Goal: Book appointment/travel/reservation

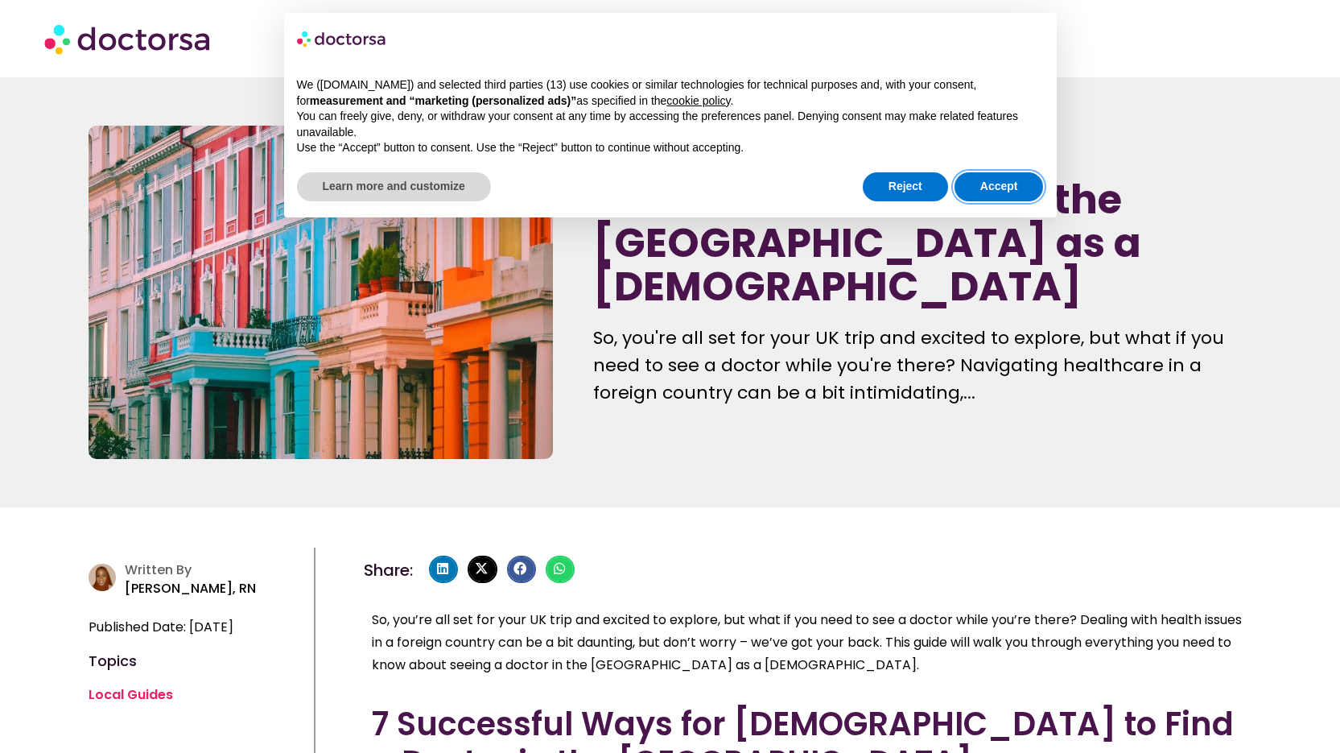
click at [963, 187] on button "Accept" at bounding box center [999, 186] width 89 height 29
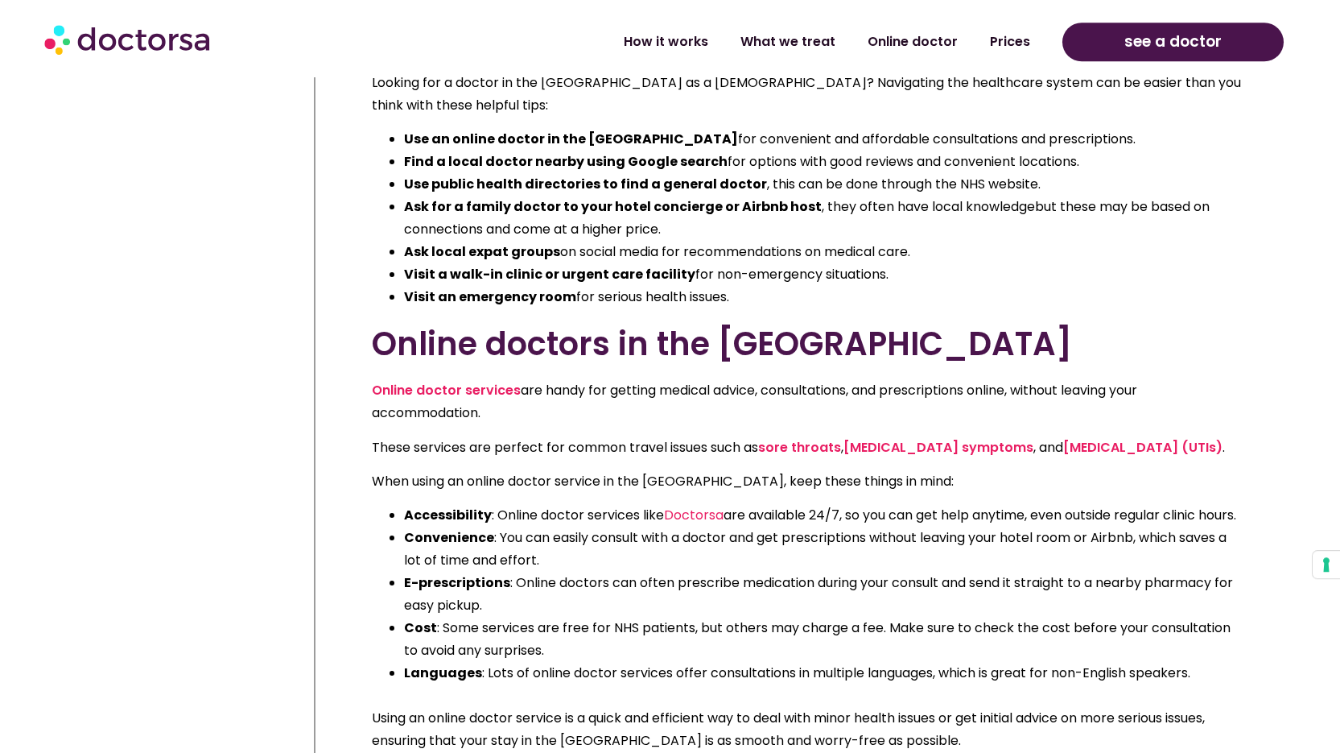
scroll to position [734, 0]
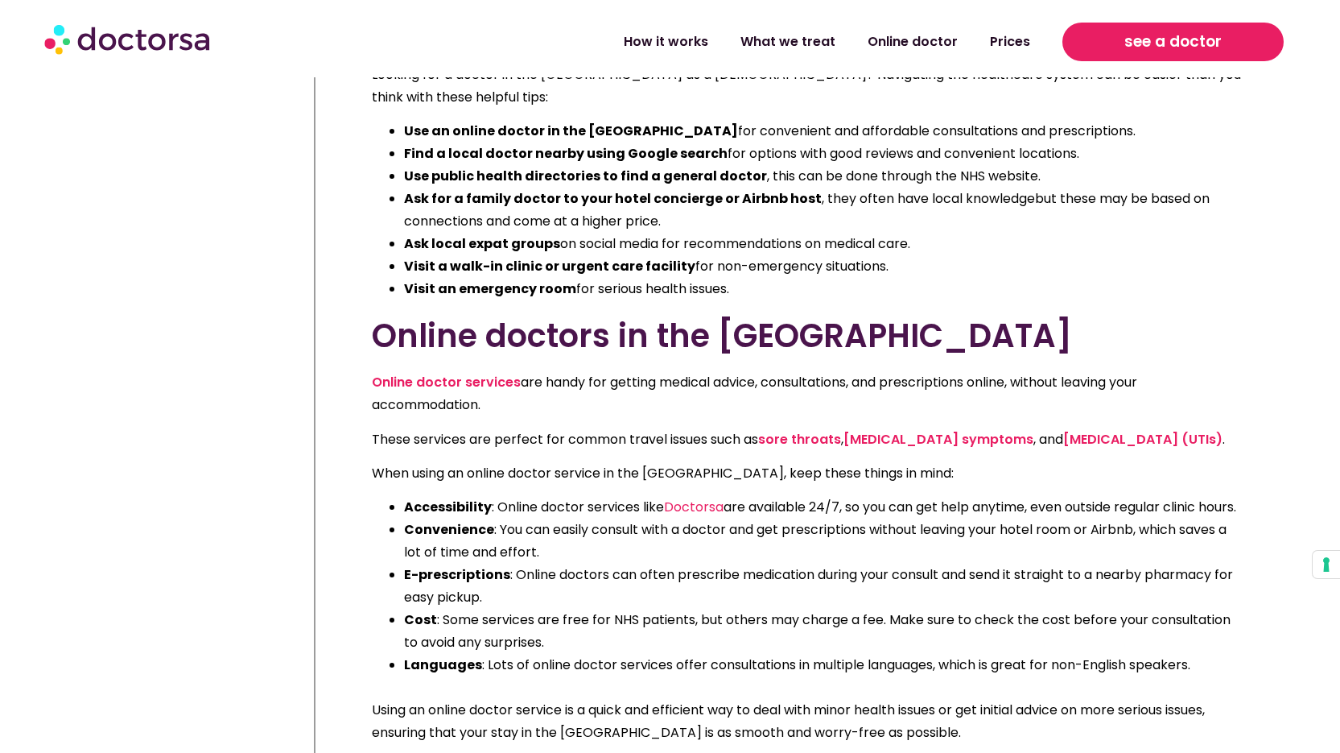
click at [1190, 39] on span "see a doctor" at bounding box center [1172, 42] width 97 height 26
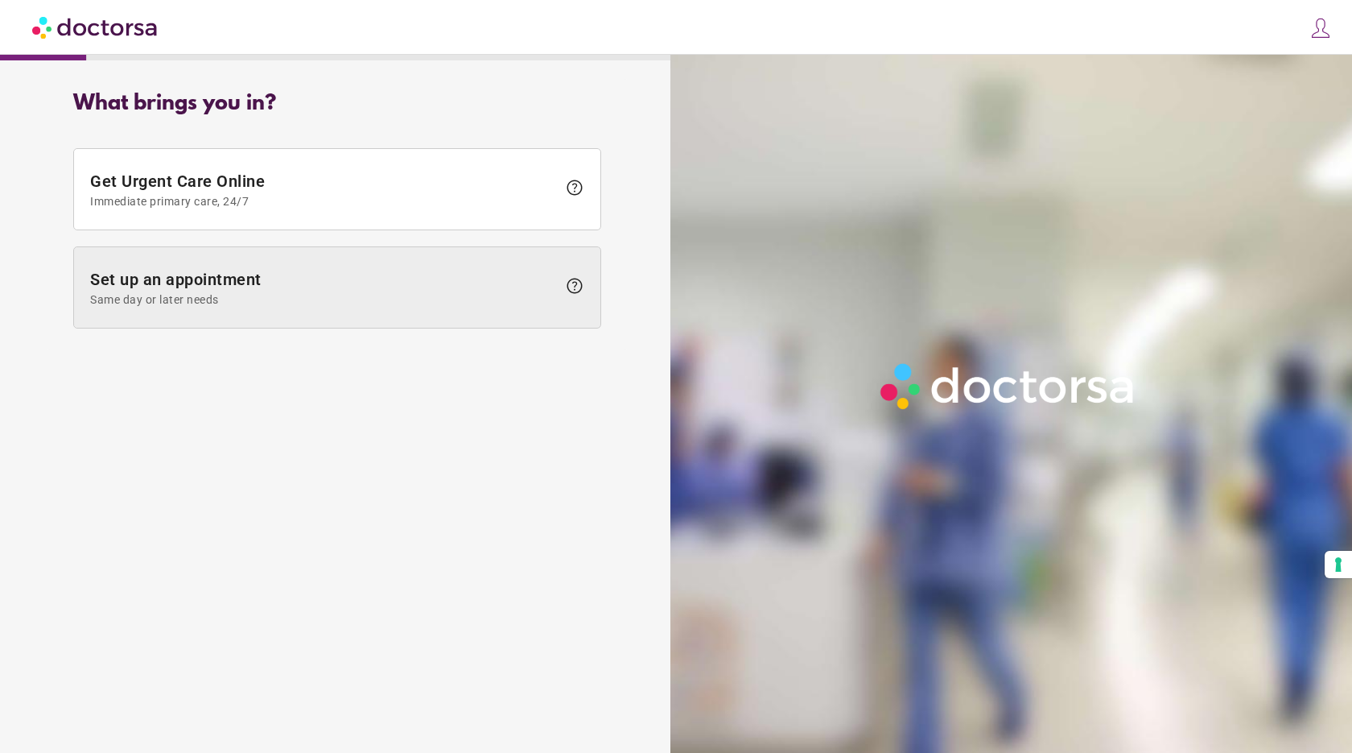
click at [464, 264] on span at bounding box center [337, 287] width 526 height 80
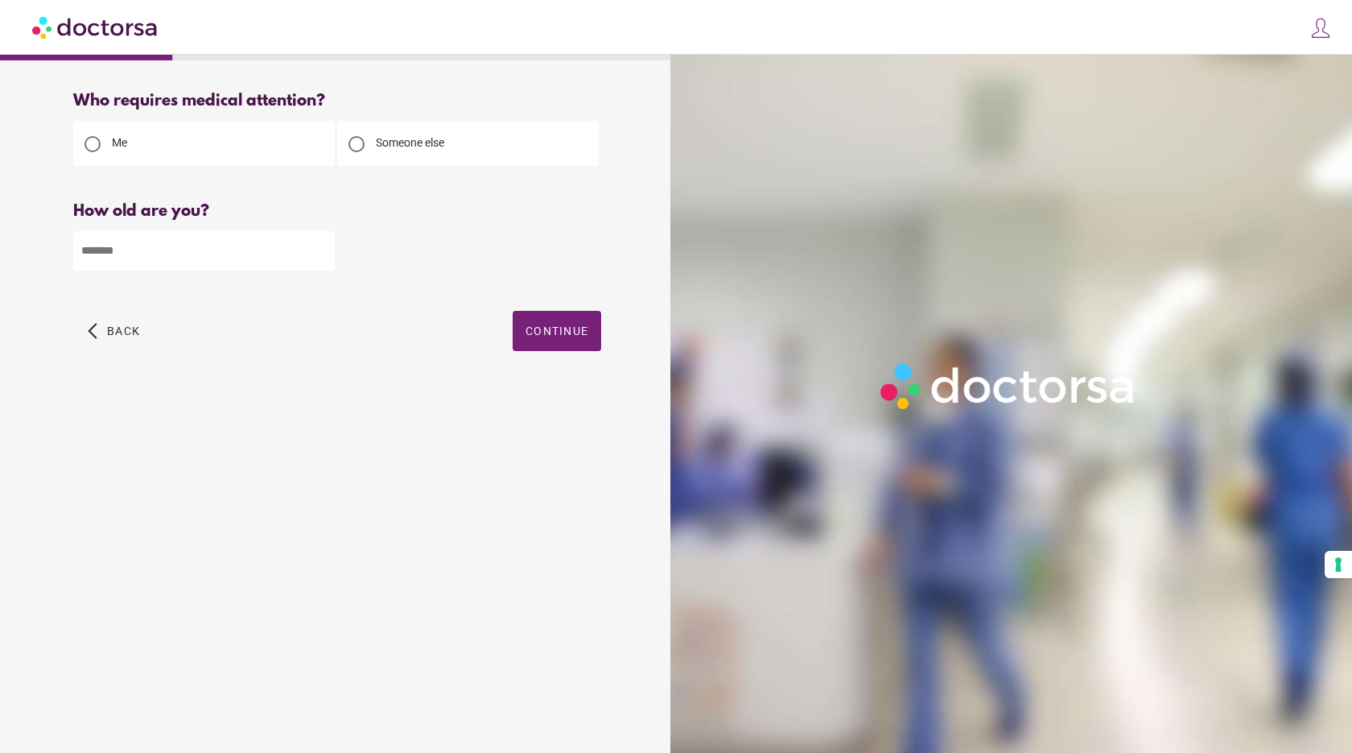
click at [419, 149] on span "Someone else" at bounding box center [410, 142] width 68 height 13
click at [275, 151] on div "Me" at bounding box center [204, 143] width 262 height 45
click at [190, 134] on div "Me" at bounding box center [204, 143] width 262 height 45
click at [132, 158] on div "Me" at bounding box center [204, 143] width 262 height 45
click at [89, 149] on div at bounding box center [93, 144] width 16 height 16
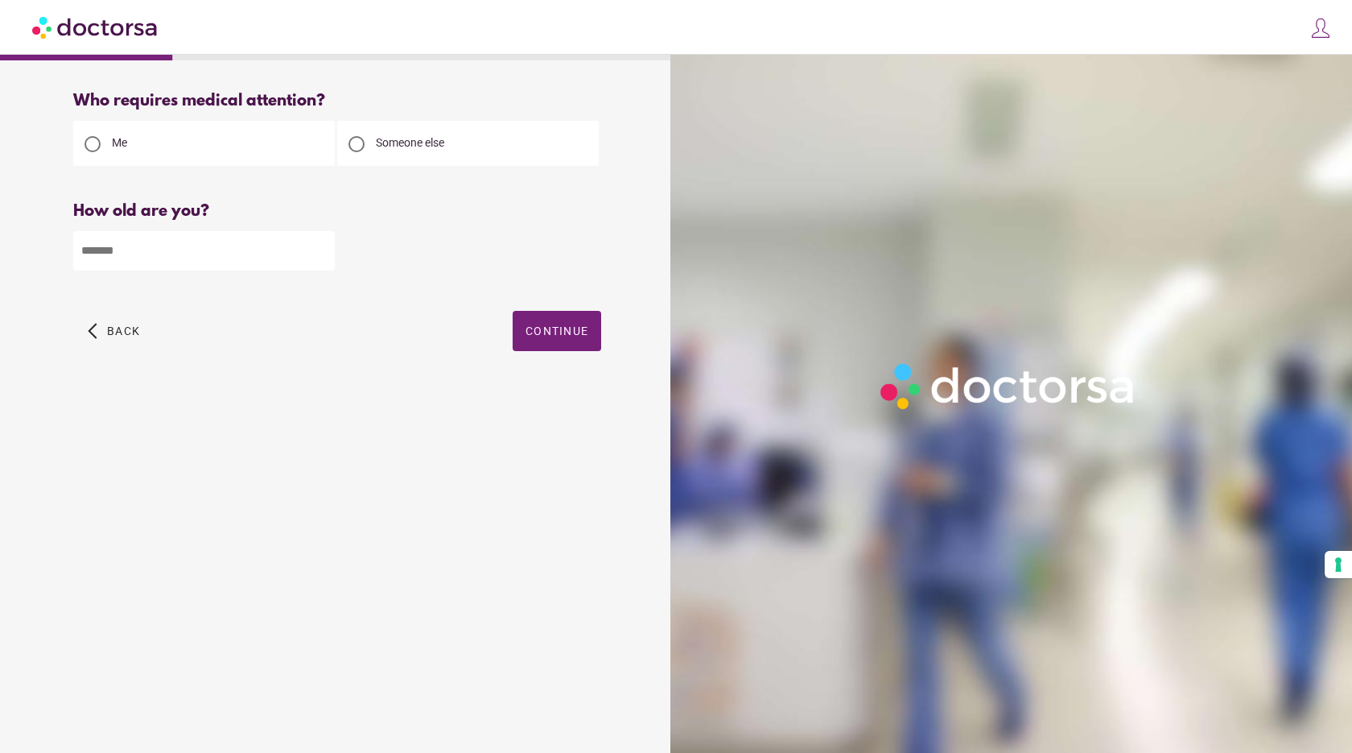
click at [163, 257] on input "number" at bounding box center [204, 250] width 262 height 39
type input "**"
click at [507, 329] on div "arrow_back_ios Back Continue" at bounding box center [337, 343] width 528 height 64
click at [531, 330] on span "Continue" at bounding box center [557, 330] width 63 height 13
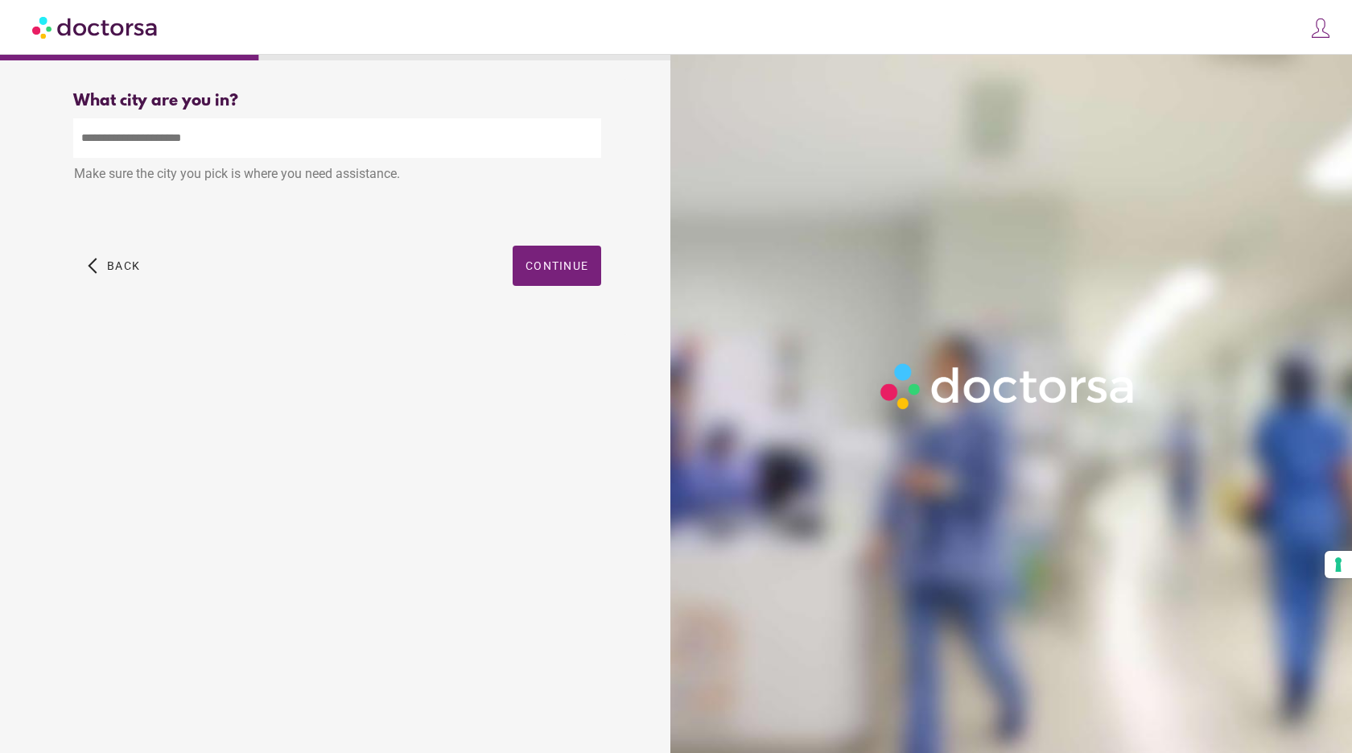
click at [344, 138] on input "text" at bounding box center [337, 137] width 528 height 39
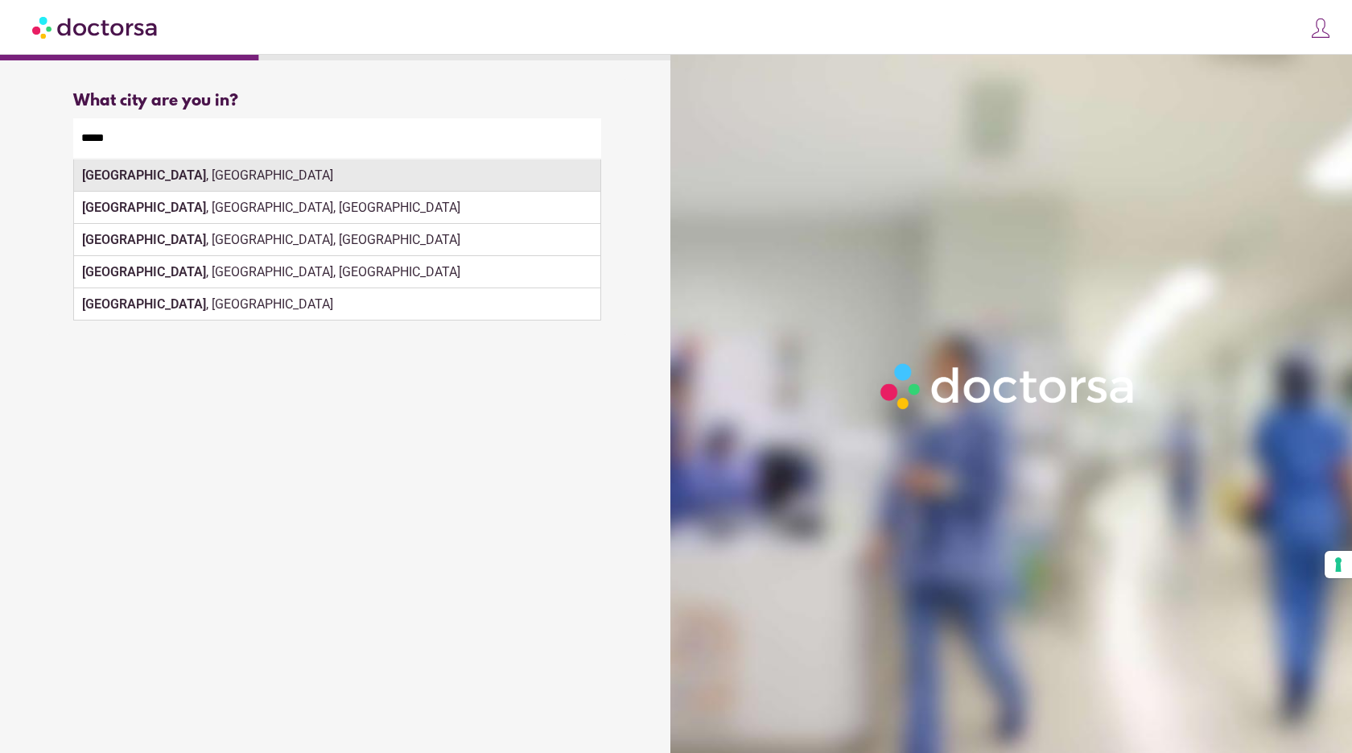
click at [391, 188] on div "Derby , UK" at bounding box center [337, 175] width 526 height 32
type input "*********"
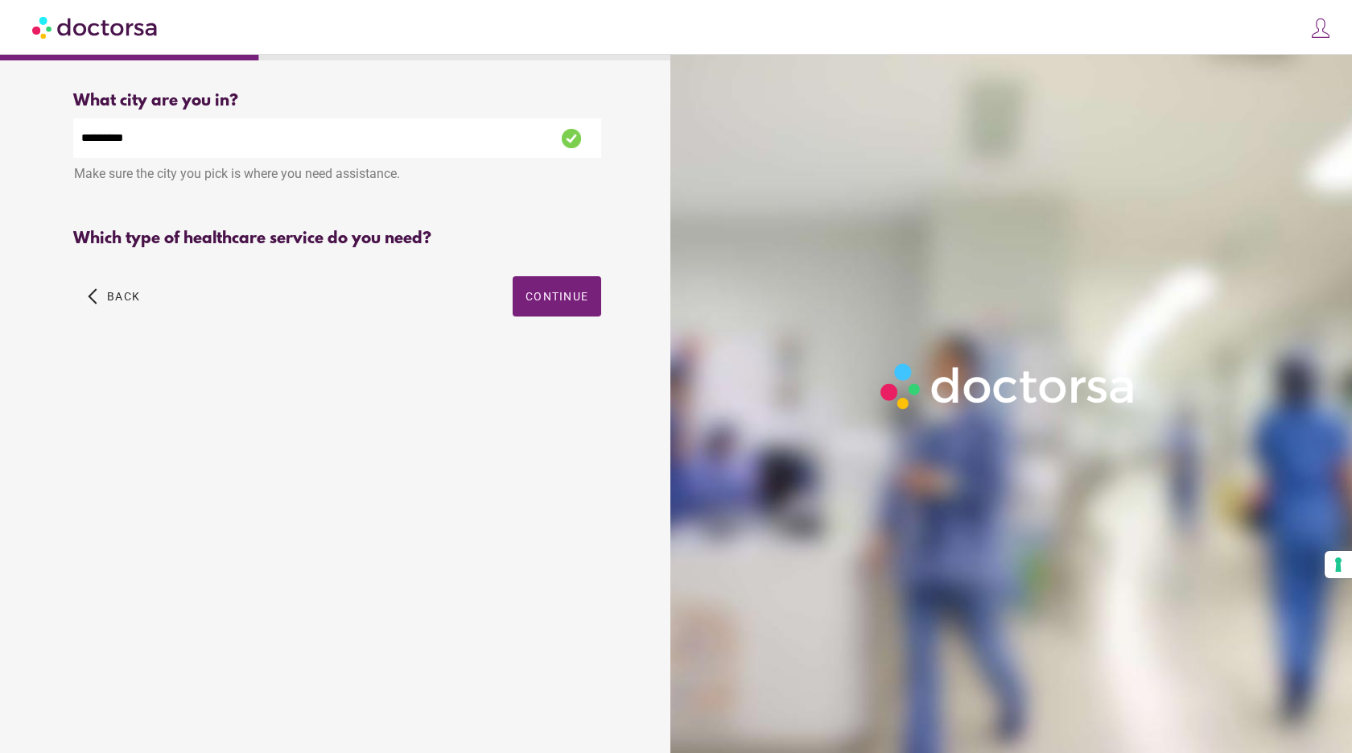
click at [559, 248] on div "Which type of healthcare service do you need?" at bounding box center [337, 238] width 528 height 19
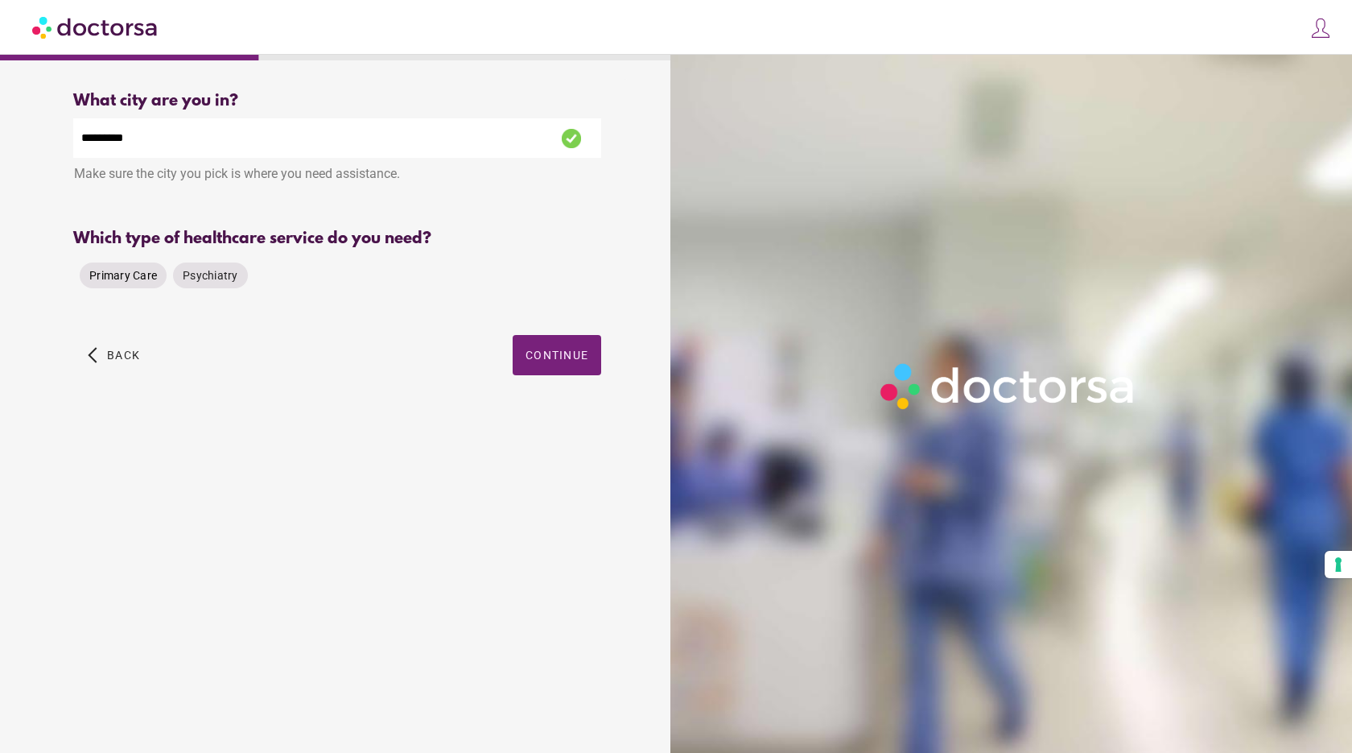
click at [149, 282] on span "Primary Care" at bounding box center [123, 275] width 68 height 13
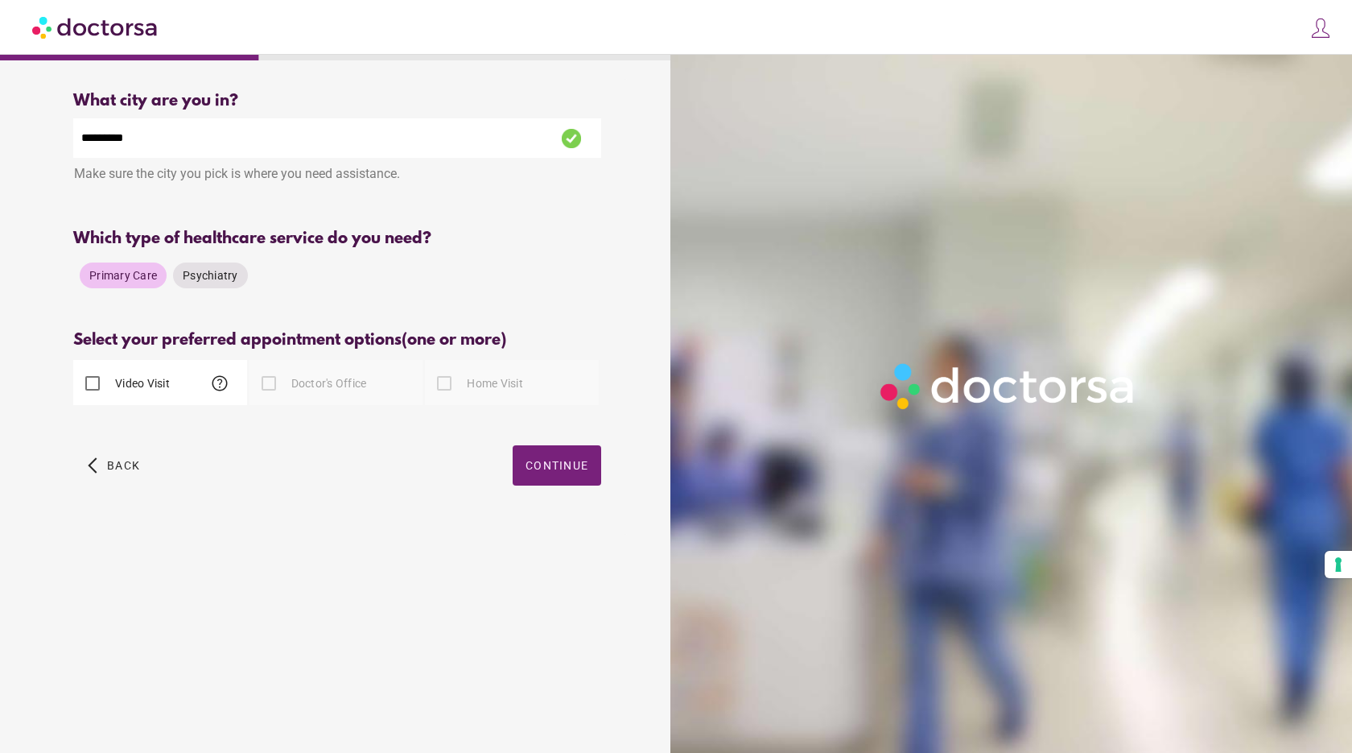
click at [145, 391] on label "Video Visit" at bounding box center [141, 383] width 58 height 16
click at [578, 469] on span "Continue" at bounding box center [557, 465] width 63 height 13
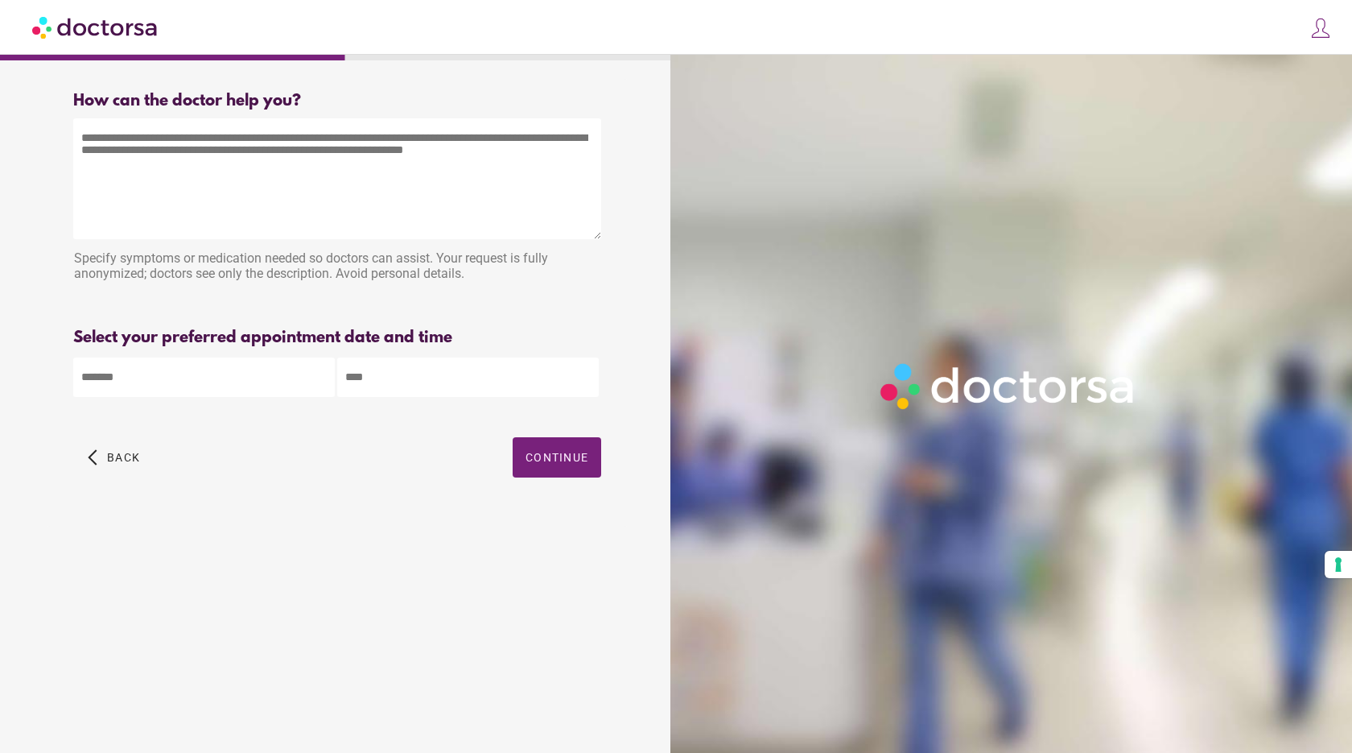
click at [287, 204] on textarea at bounding box center [337, 178] width 528 height 121
drag, startPoint x: 421, startPoint y: 167, endPoint x: -1, endPoint y: 91, distance: 428.5
click at [73, 118] on textarea "**********" at bounding box center [337, 178] width 528 height 121
paste textarea "**********"
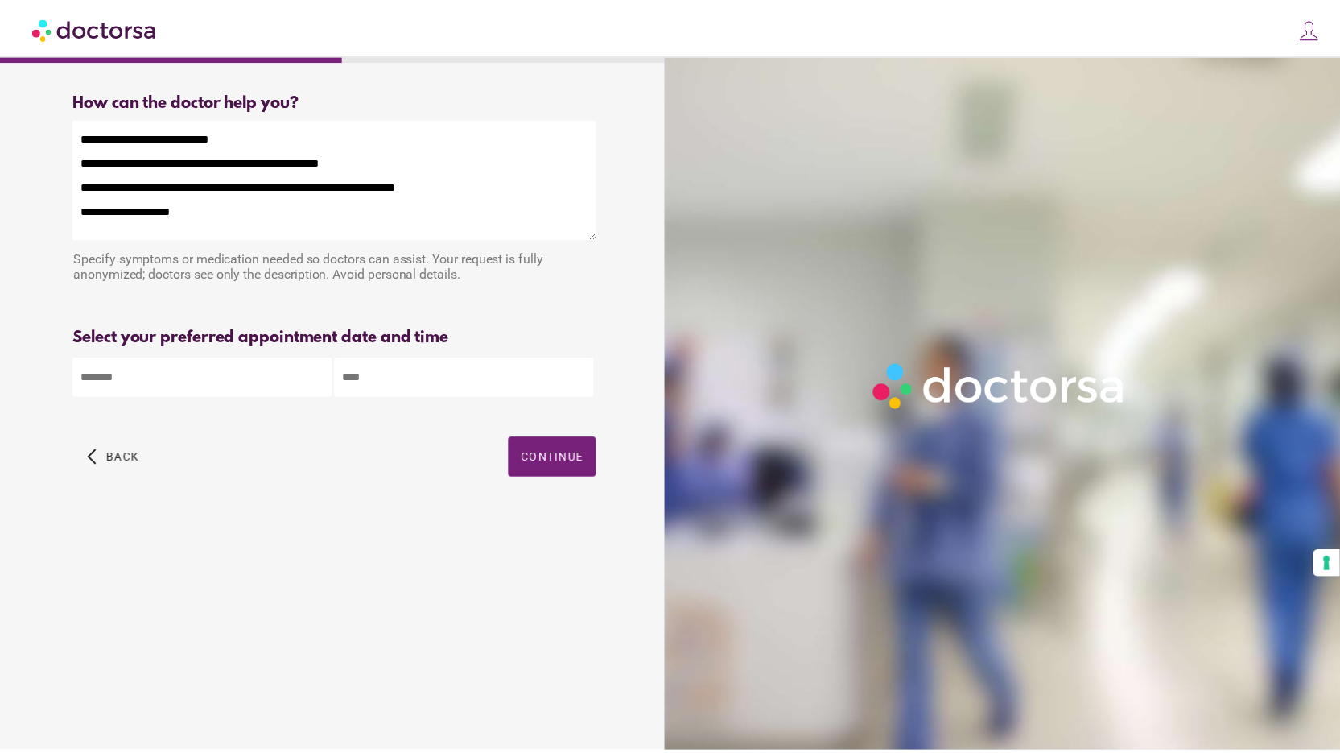
scroll to position [5, 0]
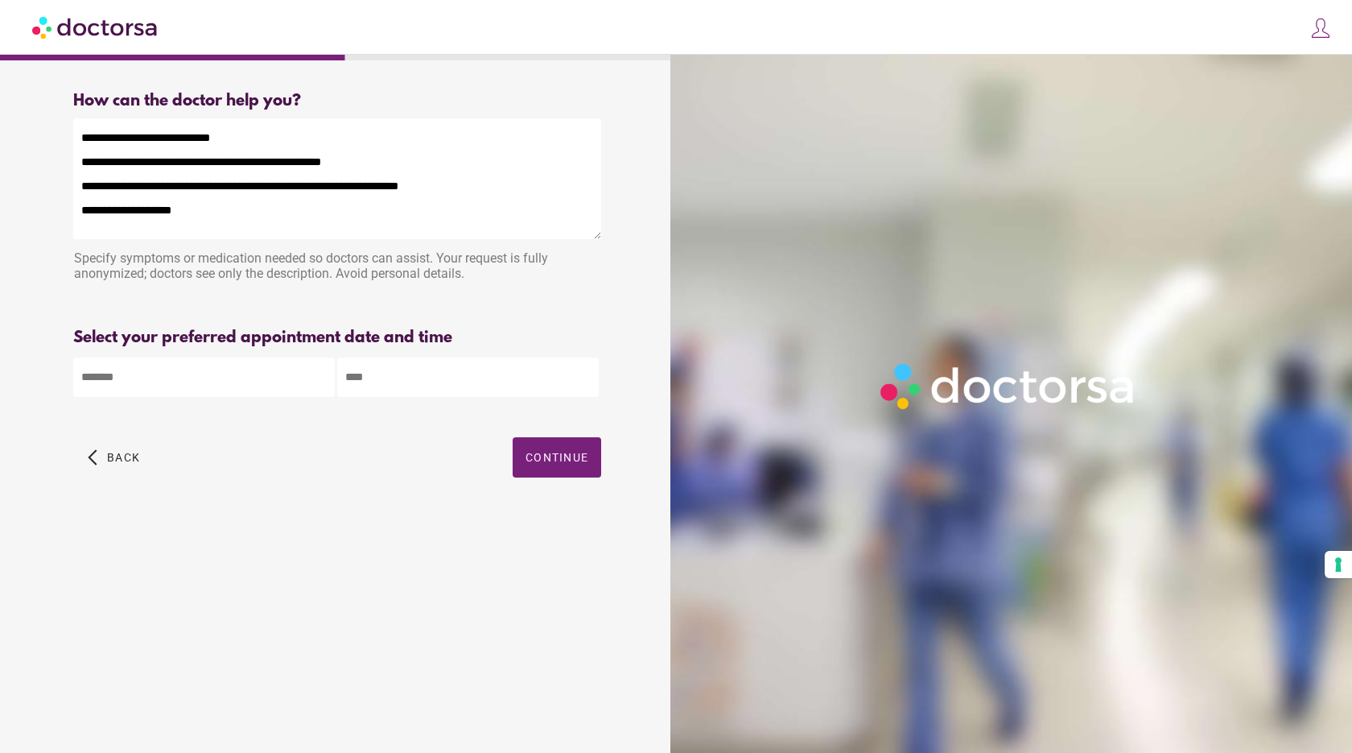
type textarea "**********"
click at [276, 379] on input "text" at bounding box center [204, 376] width 262 height 39
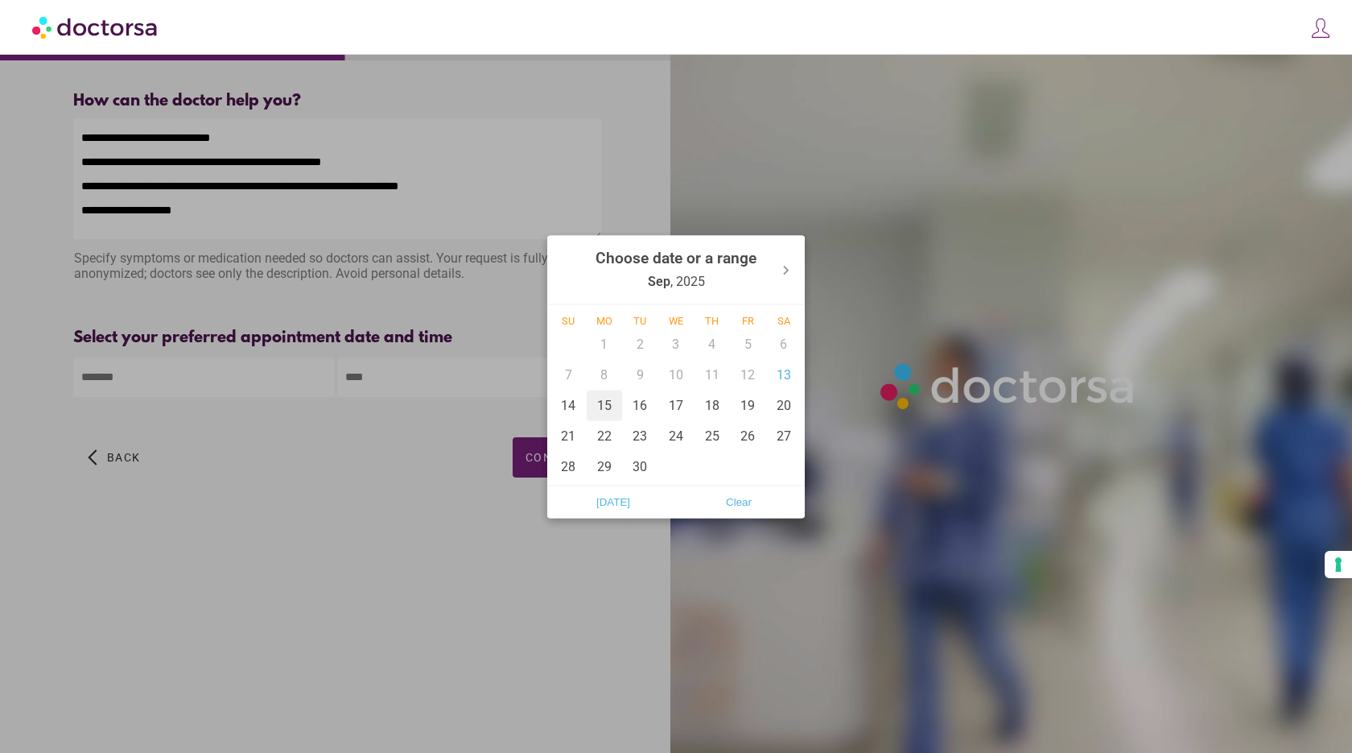
click at [611, 405] on div "15" at bounding box center [605, 405] width 36 height 31
type input "******"
click at [438, 386] on div at bounding box center [676, 376] width 1352 height 753
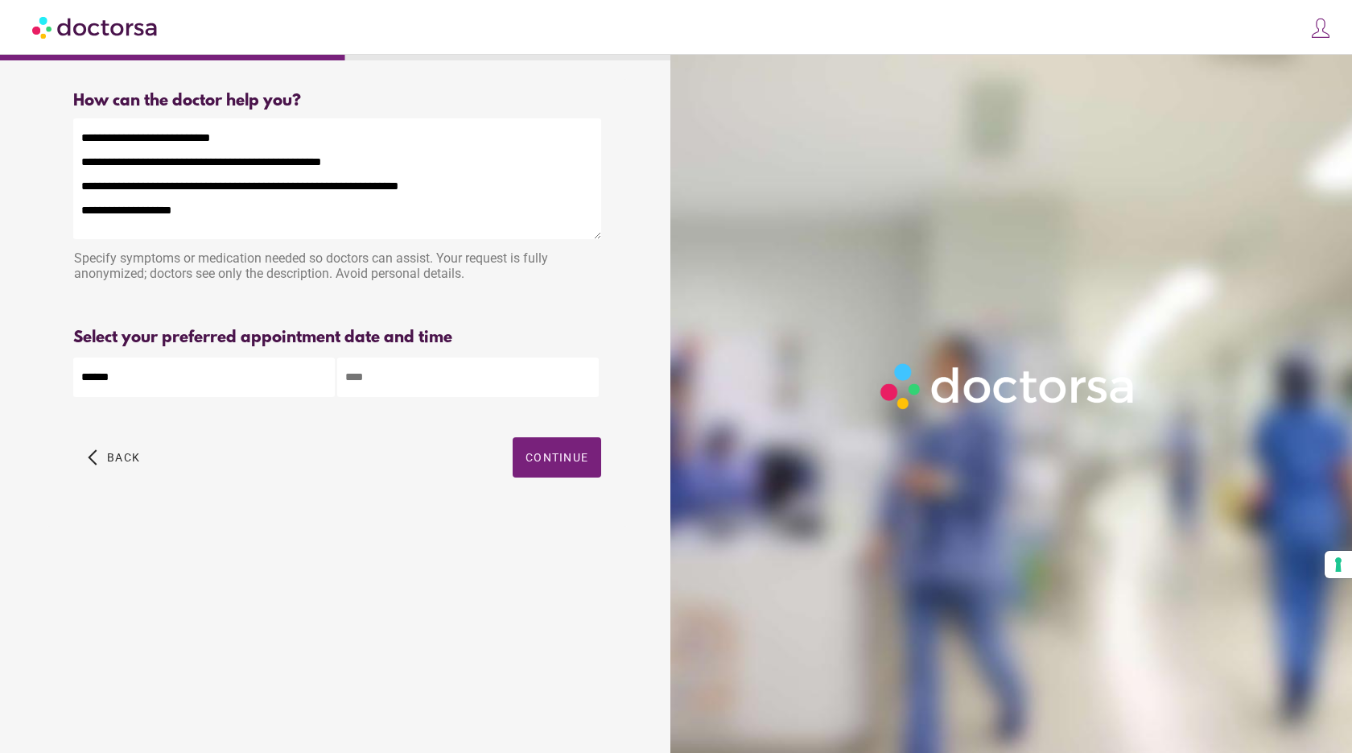
click at [437, 384] on input "text" at bounding box center [468, 376] width 262 height 39
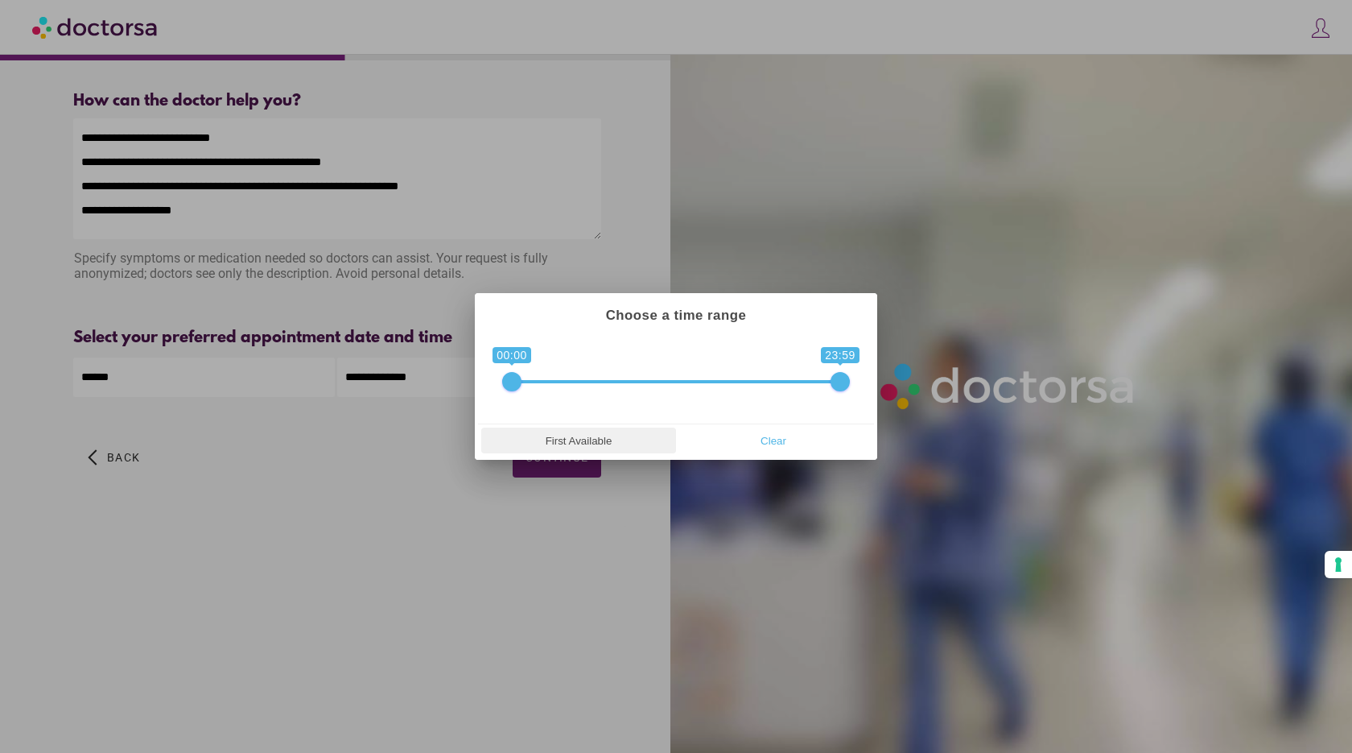
click at [620, 440] on span "First Available" at bounding box center [578, 440] width 185 height 24
type input "**********"
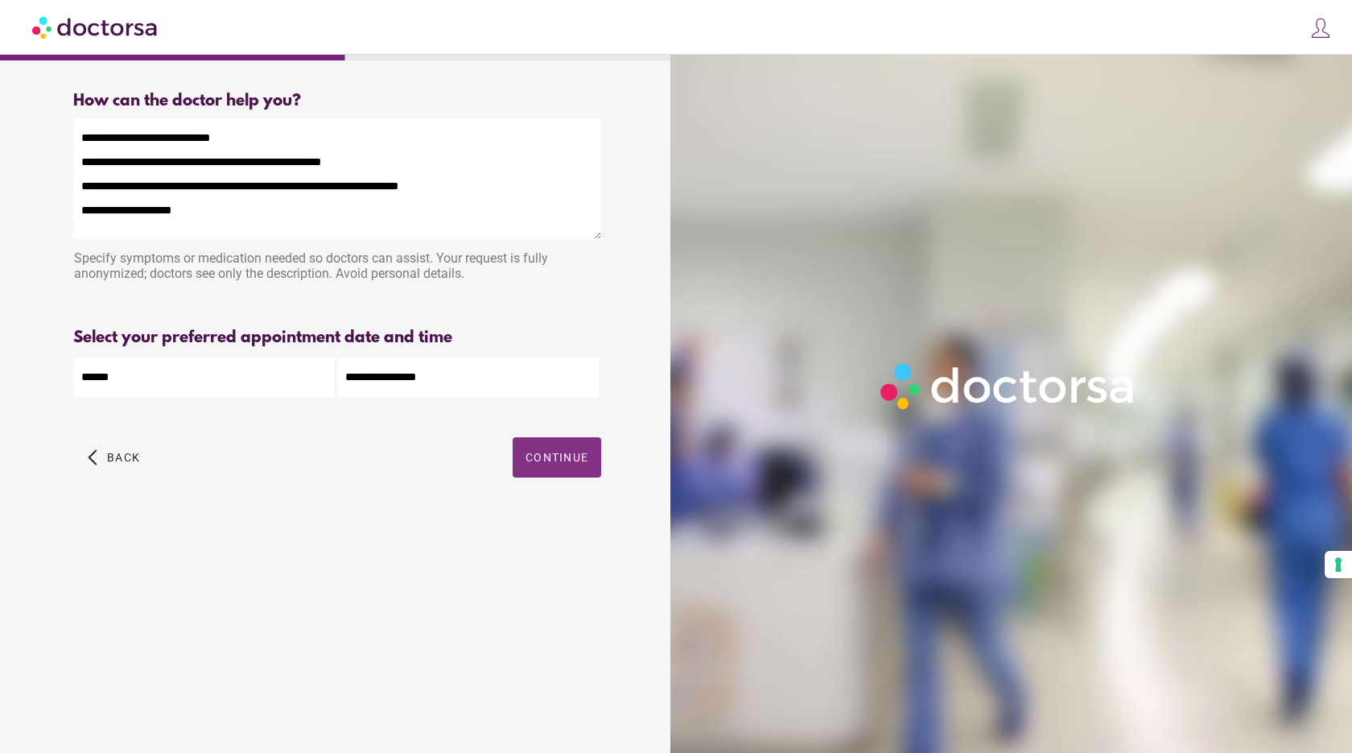
click at [559, 457] on span "Continue" at bounding box center [557, 457] width 63 height 13
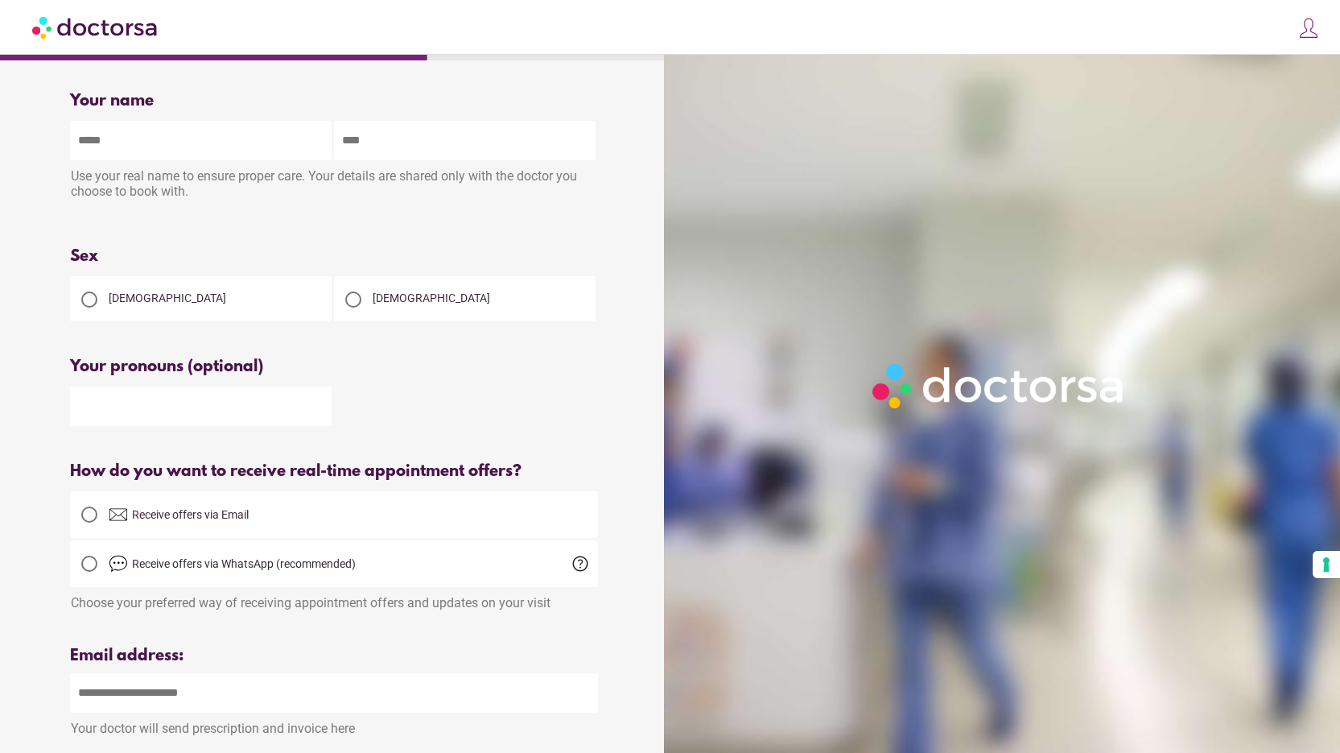
click at [192, 155] on input "text" at bounding box center [201, 140] width 262 height 39
type input "*****"
type input "*******"
click at [99, 321] on div "Female" at bounding box center [201, 298] width 262 height 45
click at [145, 304] on span "Female" at bounding box center [168, 297] width 118 height 13
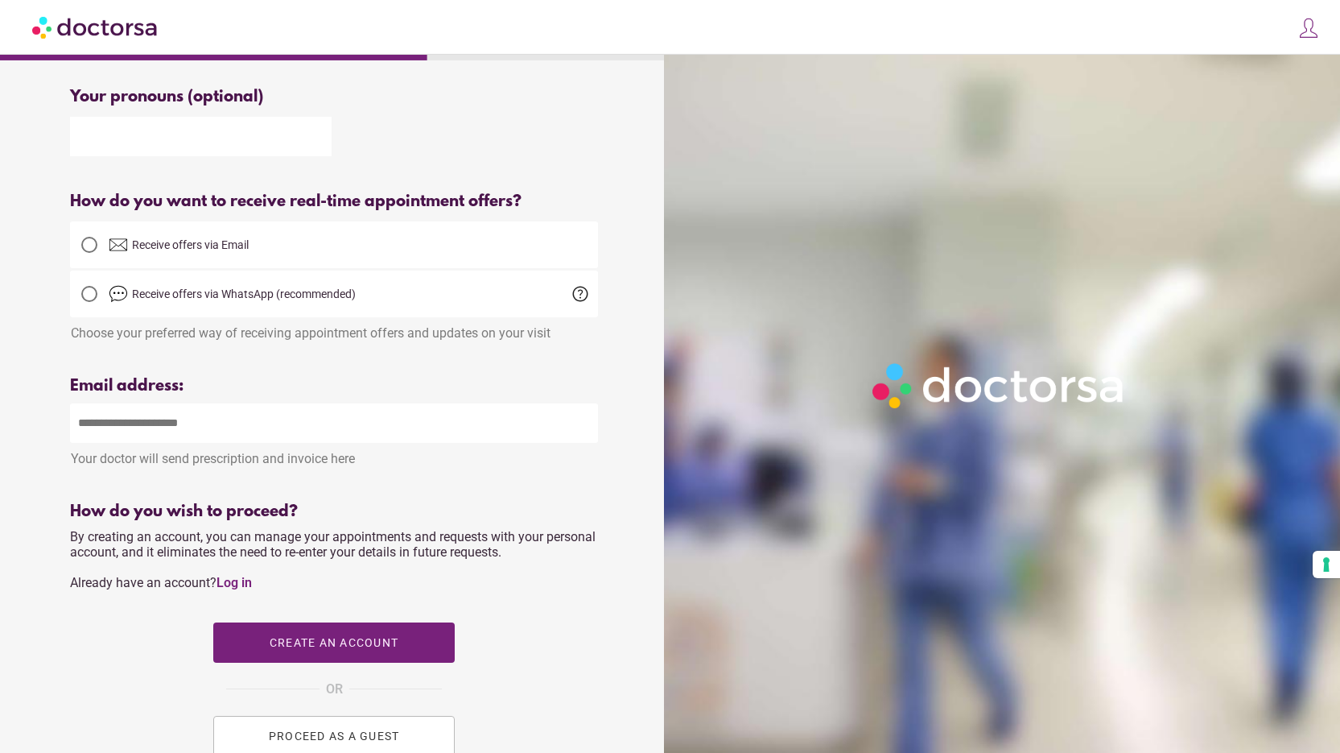
scroll to position [270, 0]
click at [88, 252] on div at bounding box center [89, 244] width 16 height 16
click at [225, 423] on input "email" at bounding box center [334, 421] width 528 height 39
type input "**********"
drag, startPoint x: 414, startPoint y: 373, endPoint x: 411, endPoint y: 384, distance: 11.5
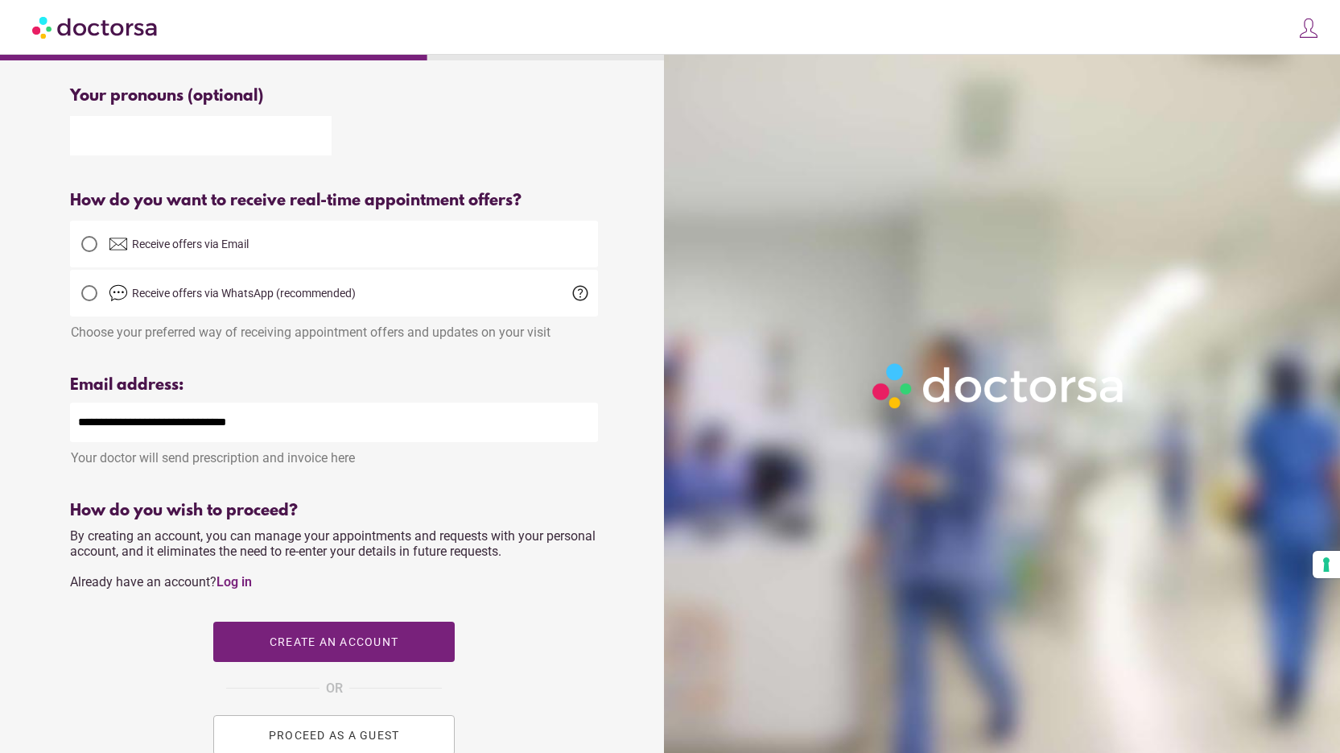
click at [414, 373] on div "Your name Patient's name ***** ******* Use your real name to ensure proper care…" at bounding box center [333, 342] width 579 height 1068
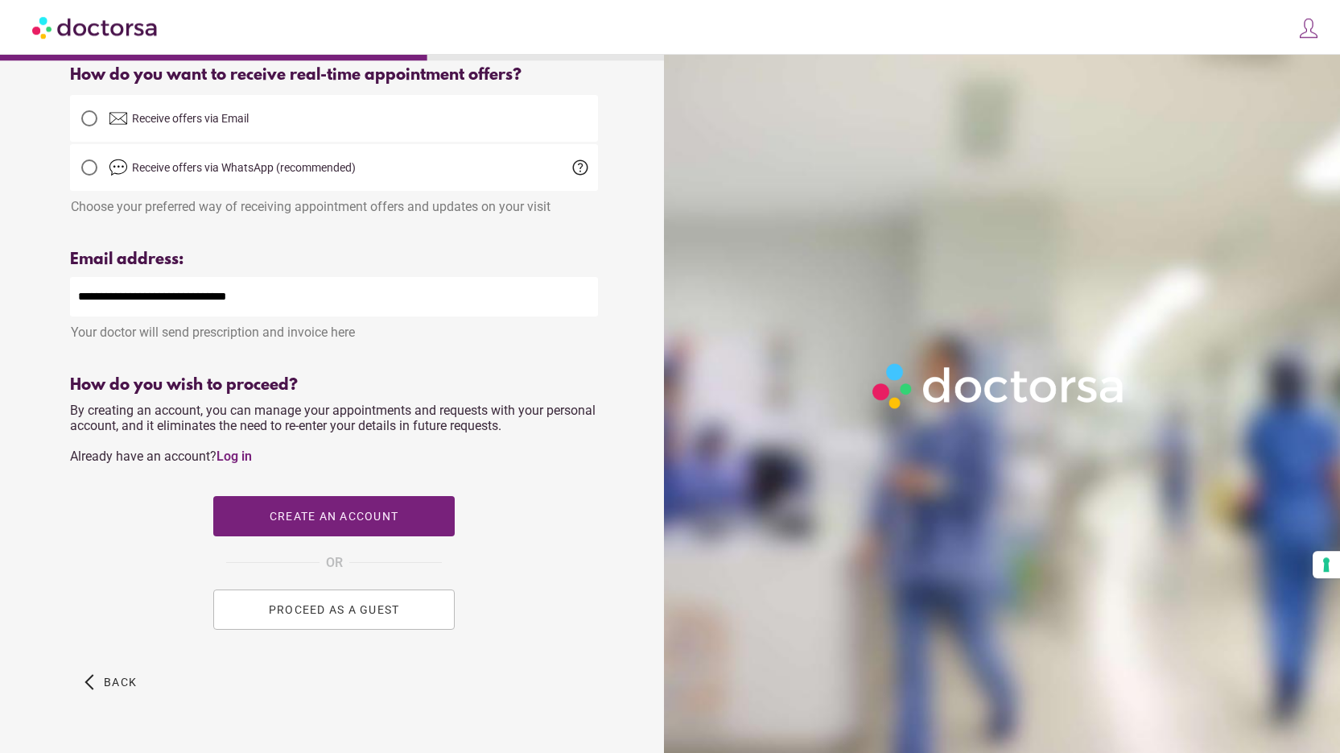
scroll to position [399, 0]
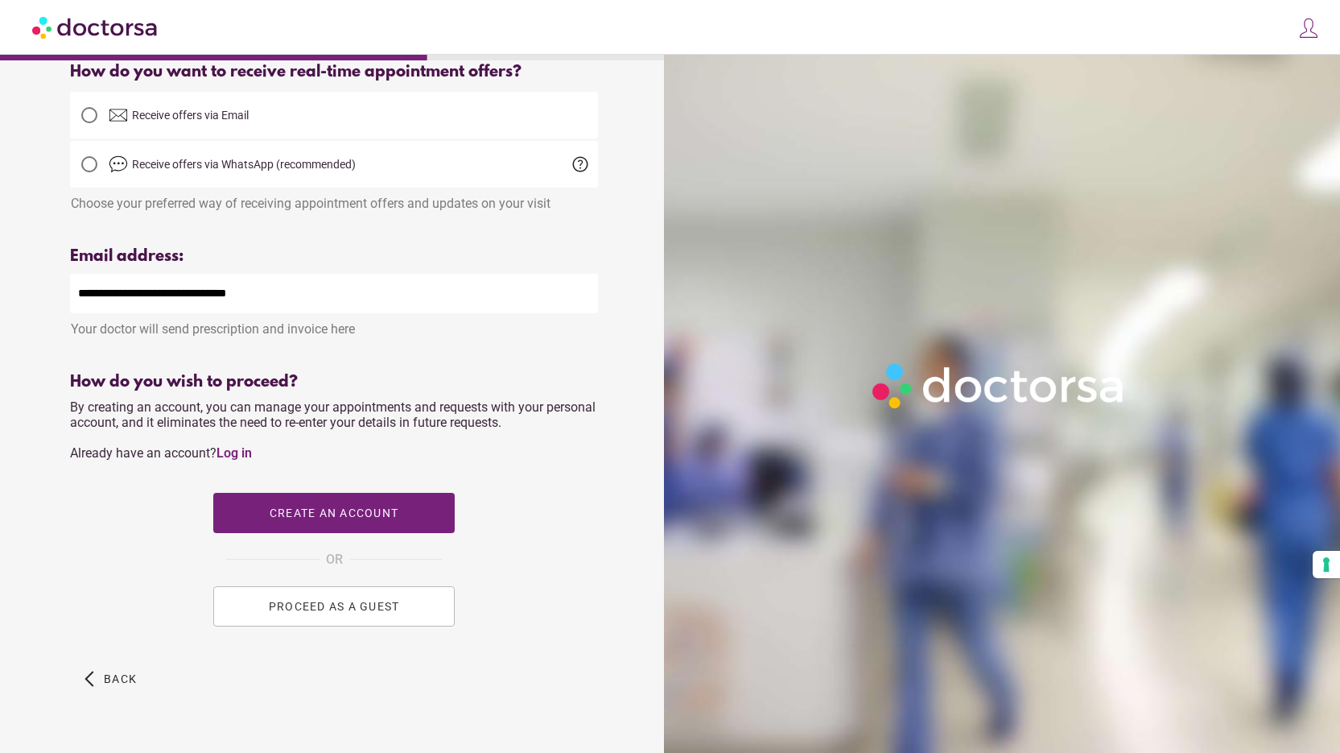
click at [360, 623] on button "PROCEED AS A GUEST" at bounding box center [333, 606] width 241 height 40
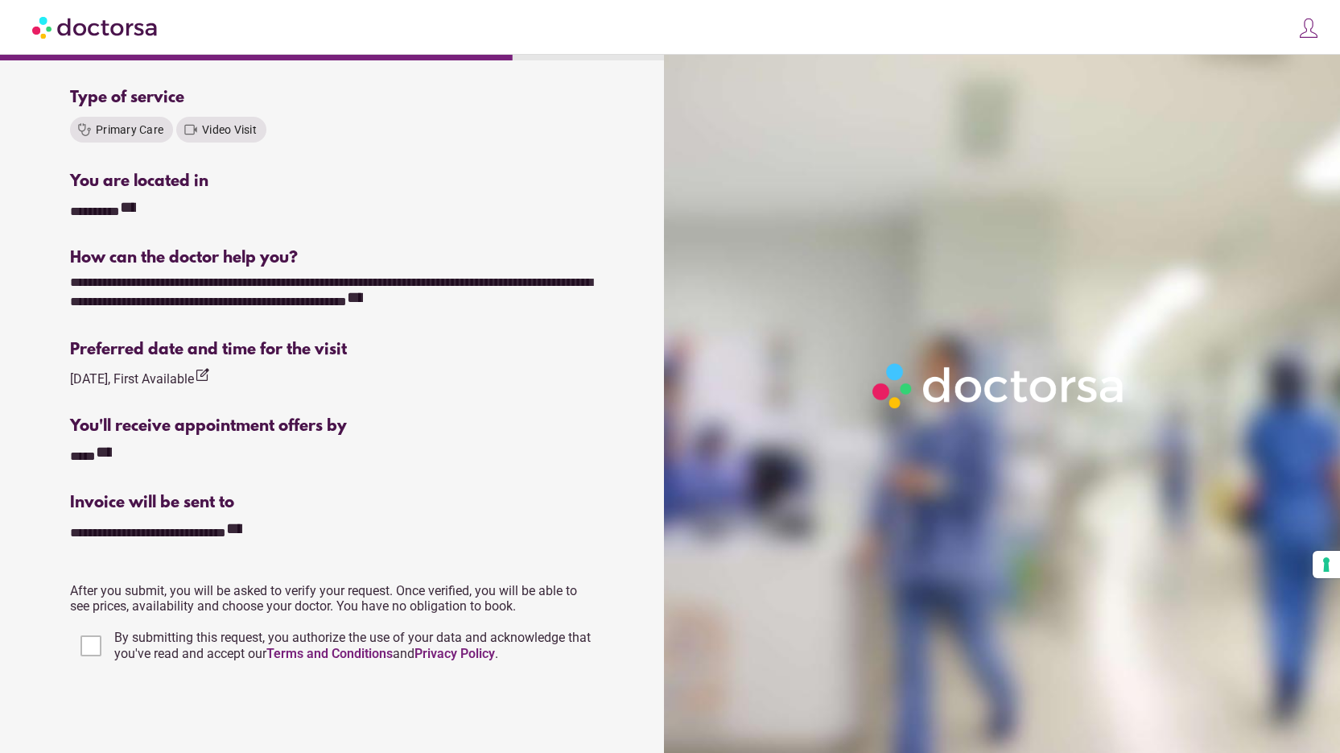
scroll to position [424, 0]
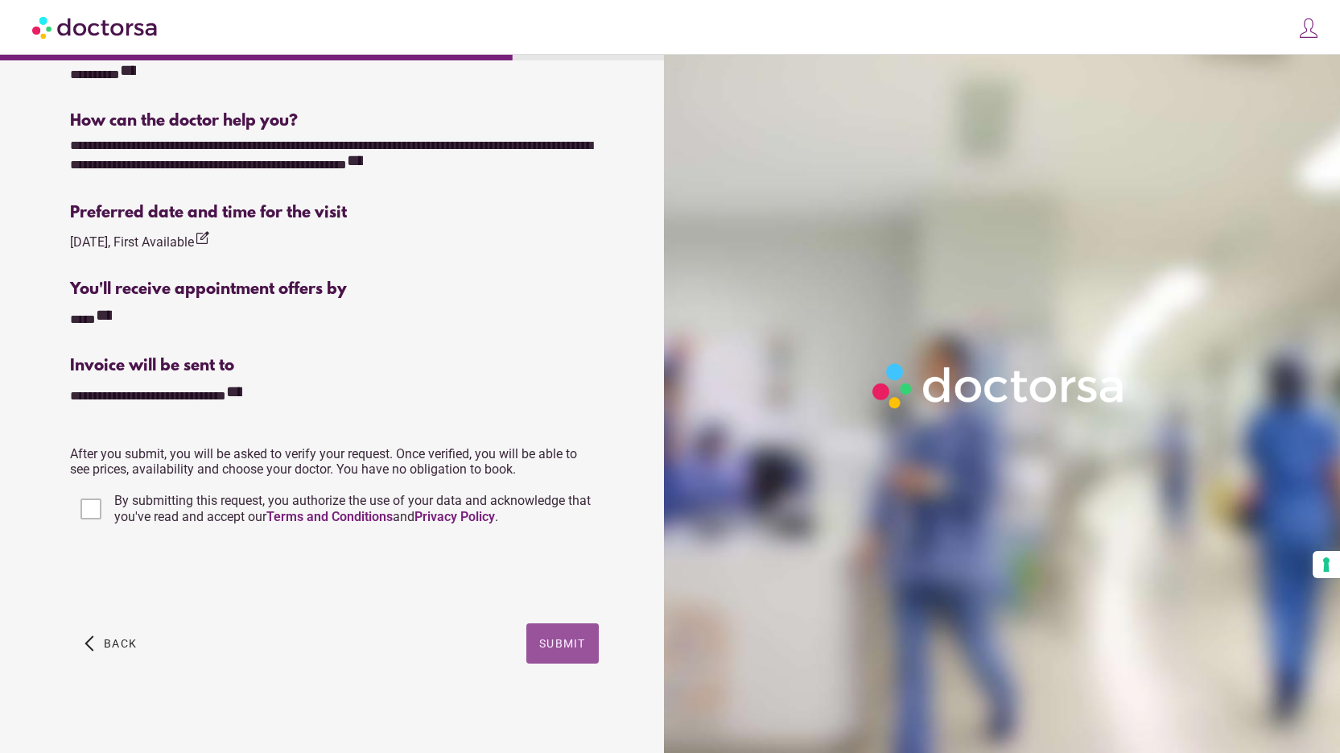
click at [542, 637] on button "Submit" at bounding box center [562, 643] width 72 height 40
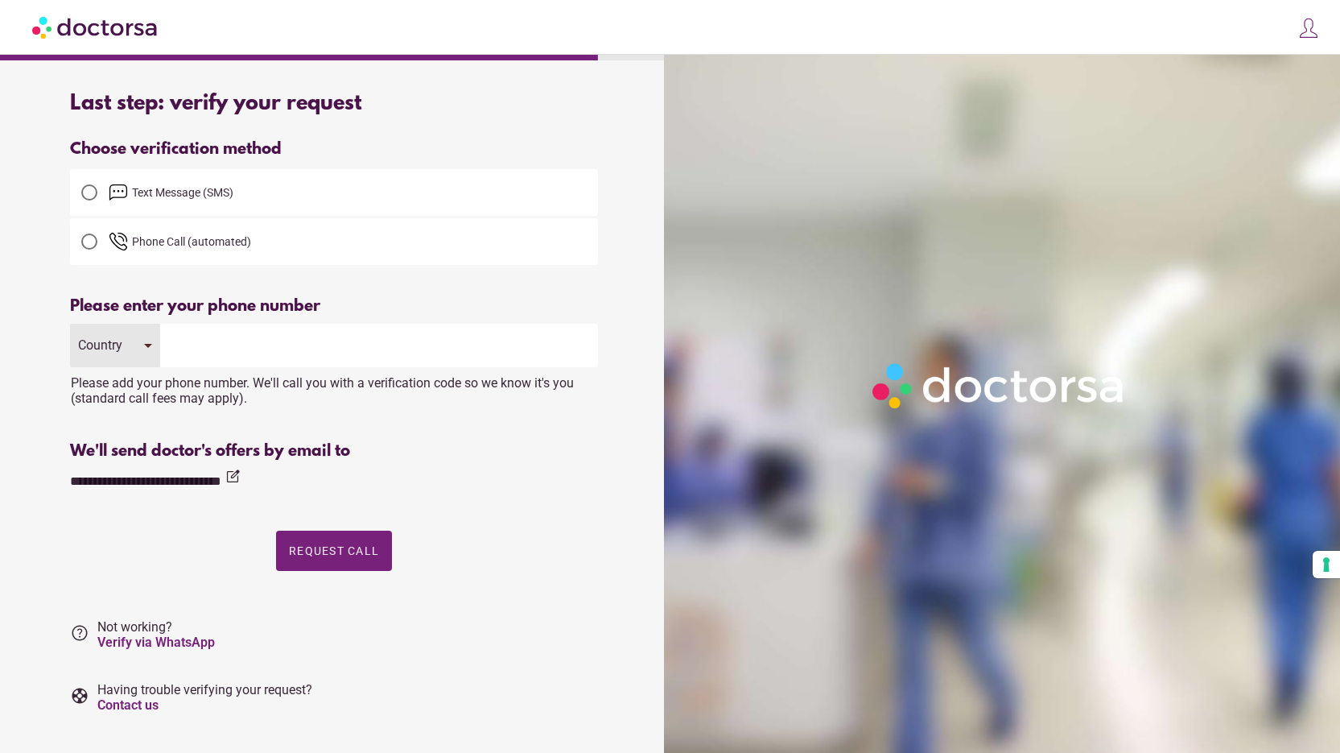
click at [242, 200] on span "Text Message (SMS)" at bounding box center [353, 192] width 489 height 19
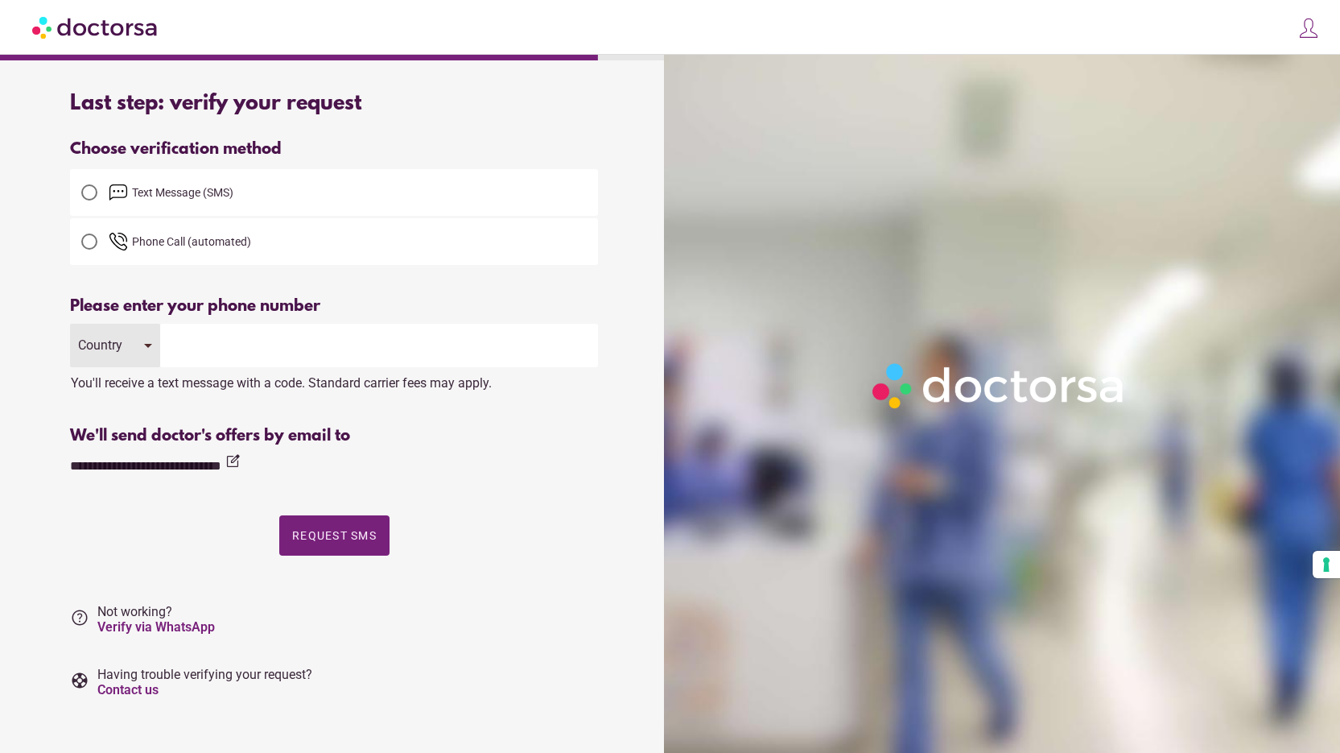
click at [278, 372] on div "You'll receive a text message with a code. Standard carrier fees may apply." at bounding box center [334, 378] width 528 height 23
click at [264, 353] on input "tel" at bounding box center [379, 345] width 438 height 43
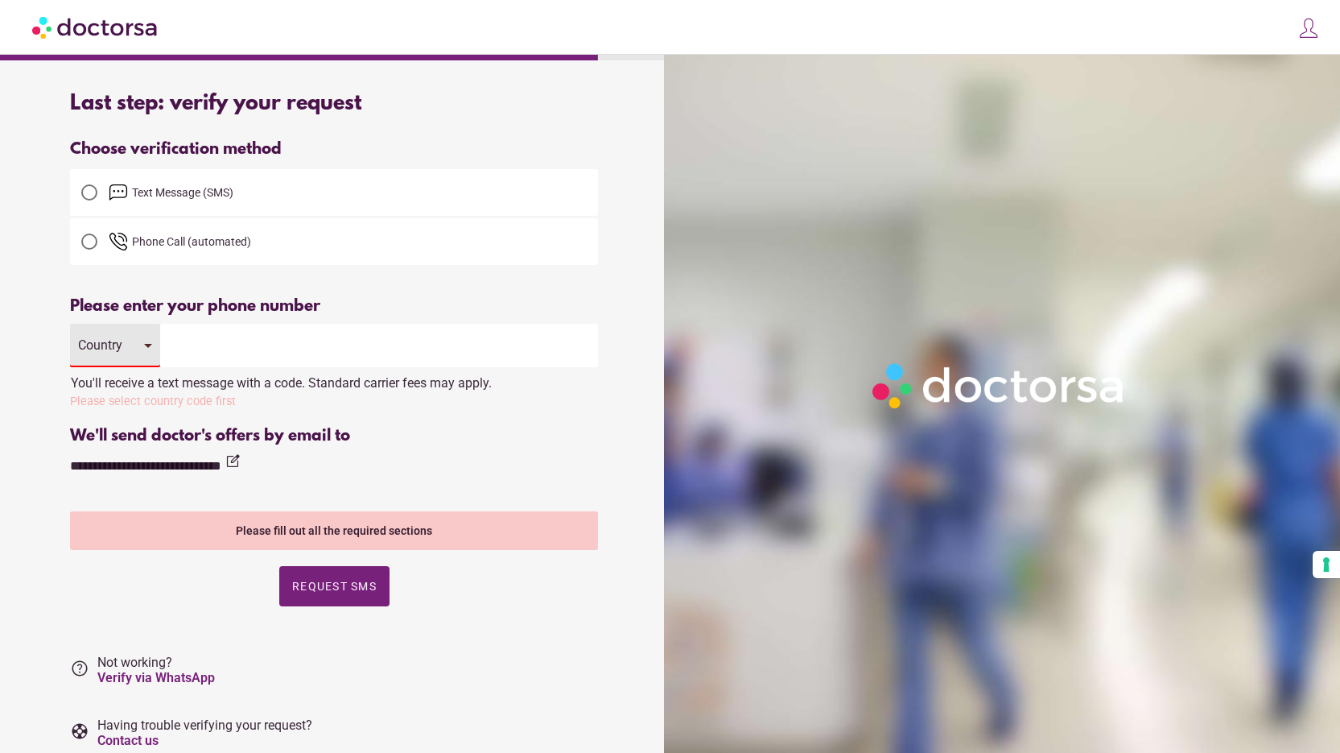
click at [264, 353] on input "tel" at bounding box center [379, 345] width 438 height 43
click at [158, 344] on div "Country" at bounding box center [115, 345] width 90 height 43
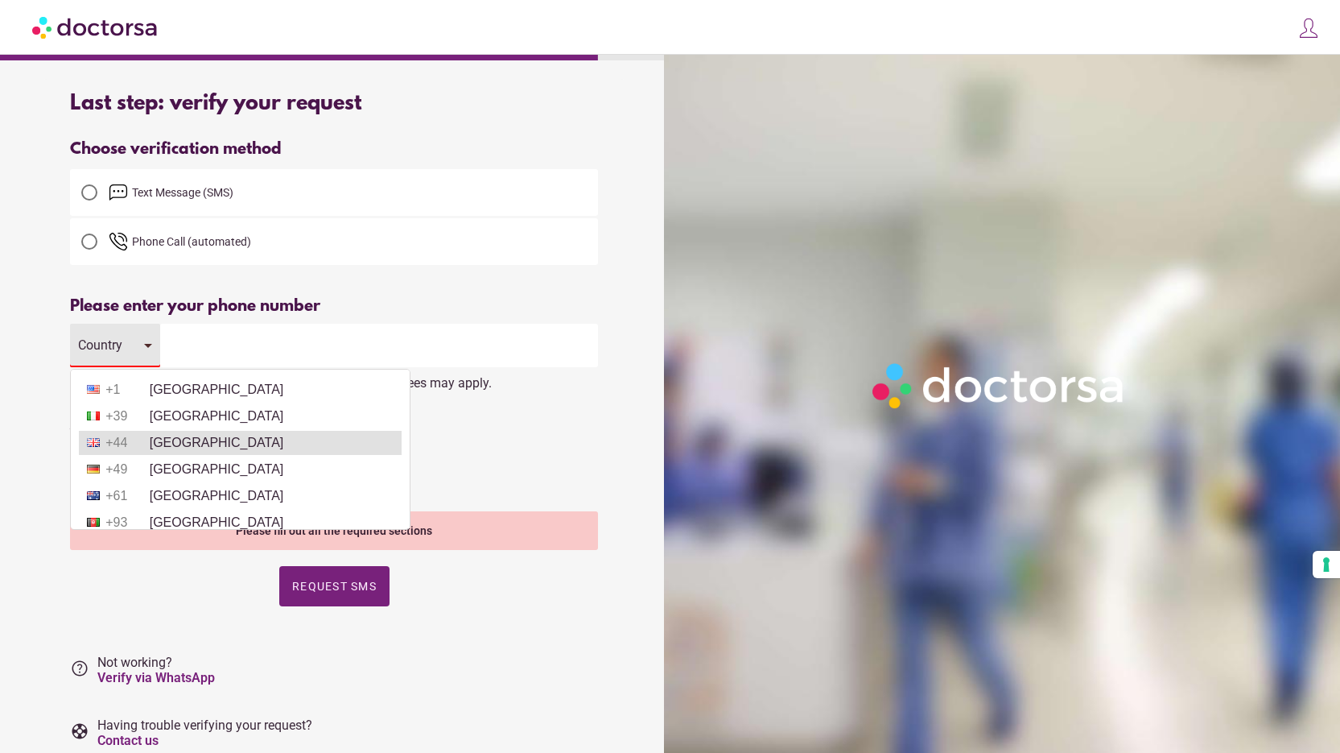
click at [305, 439] on li "+44 United Kingdom" at bounding box center [240, 443] width 323 height 24
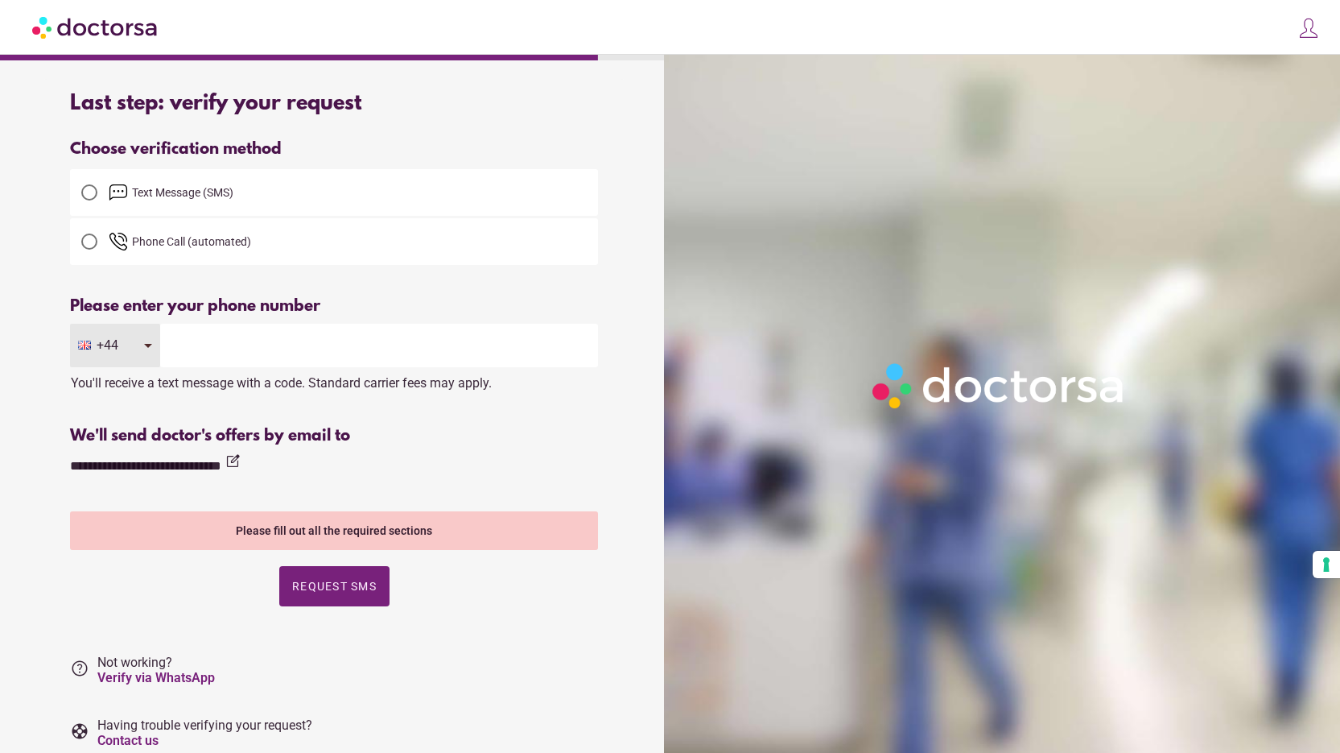
click at [299, 340] on input "tel" at bounding box center [379, 345] width 438 height 43
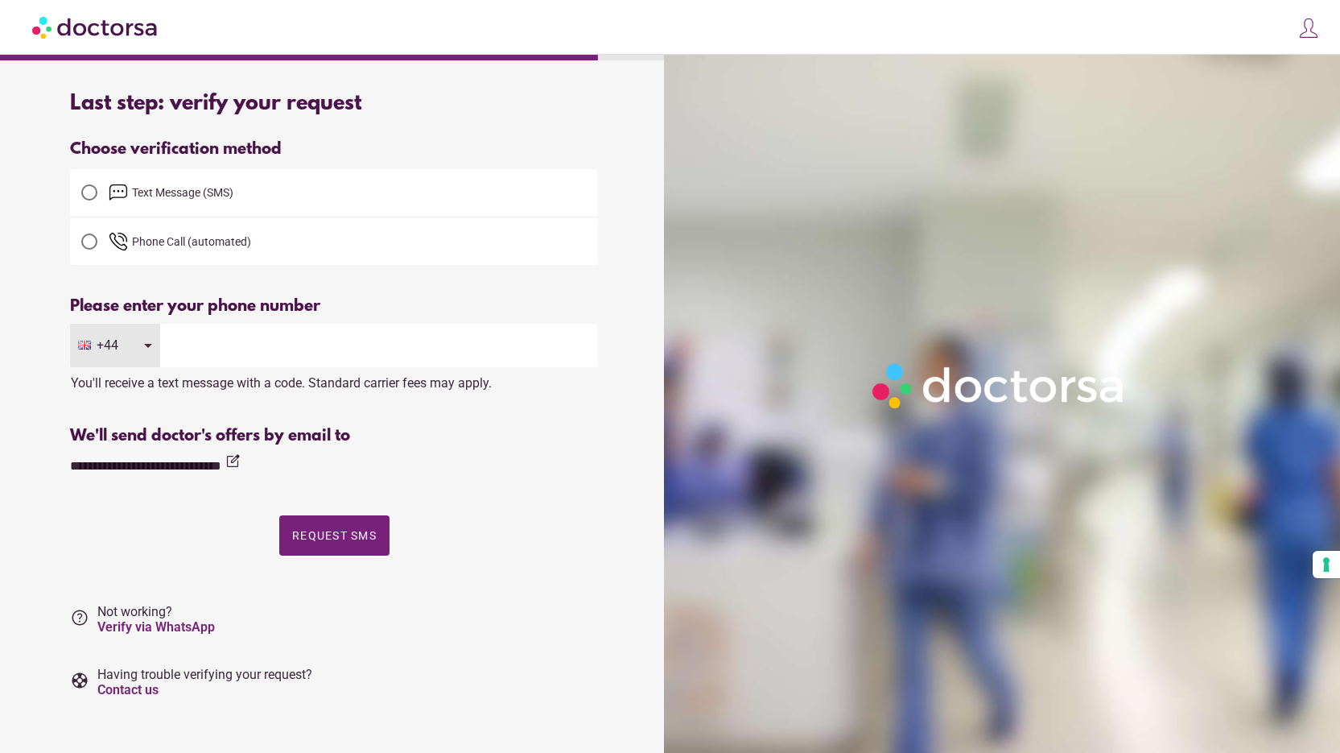
click at [299, 340] on input "tel" at bounding box center [379, 345] width 438 height 43
click at [301, 343] on input "tel" at bounding box center [379, 345] width 438 height 43
type input "**********"
click at [338, 554] on span "button" at bounding box center [334, 535] width 110 height 40
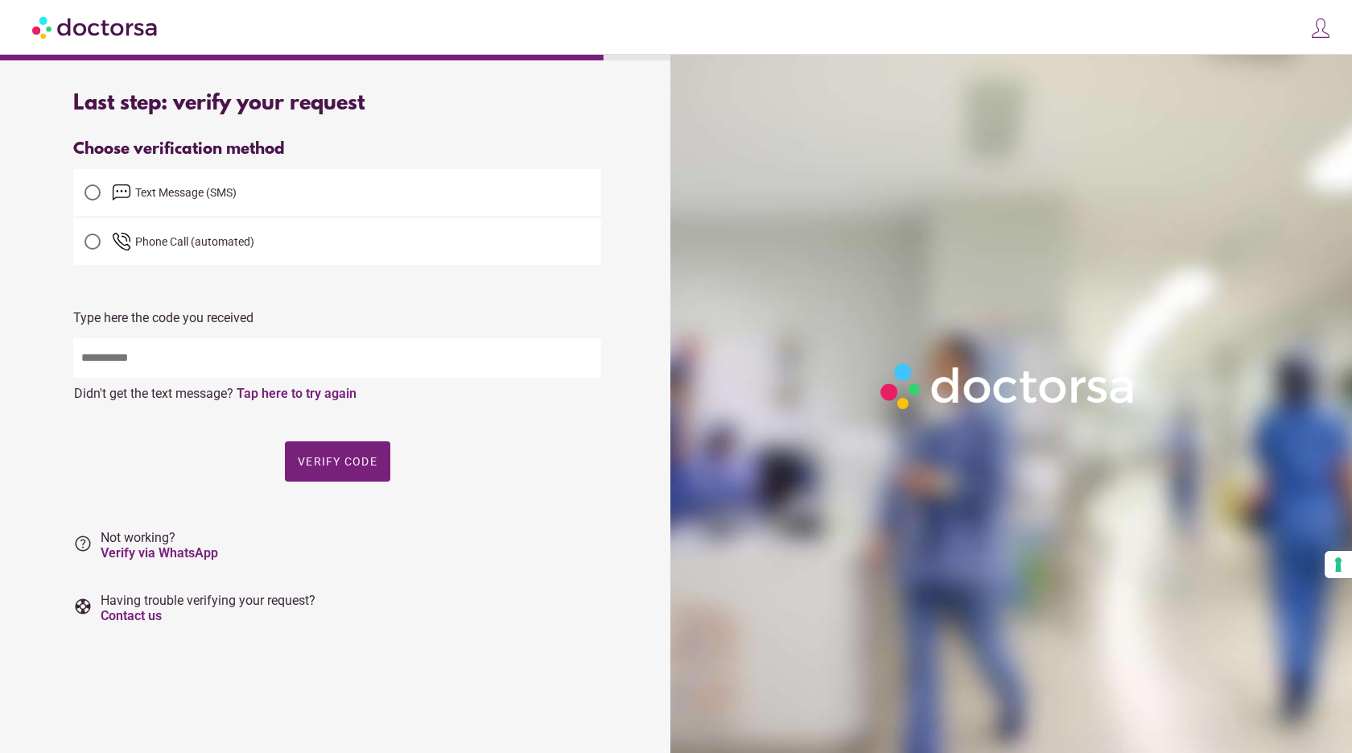
drag, startPoint x: 295, startPoint y: 335, endPoint x: 288, endPoint y: 366, distance: 32.2
click at [295, 336] on div "Type here the code you received Didn't get the call? Didn't get the text messag…" at bounding box center [337, 408] width 528 height 196
click at [286, 377] on input "text" at bounding box center [337, 357] width 528 height 39
type input "*****"
click at [372, 466] on span "Verify code" at bounding box center [338, 461] width 80 height 13
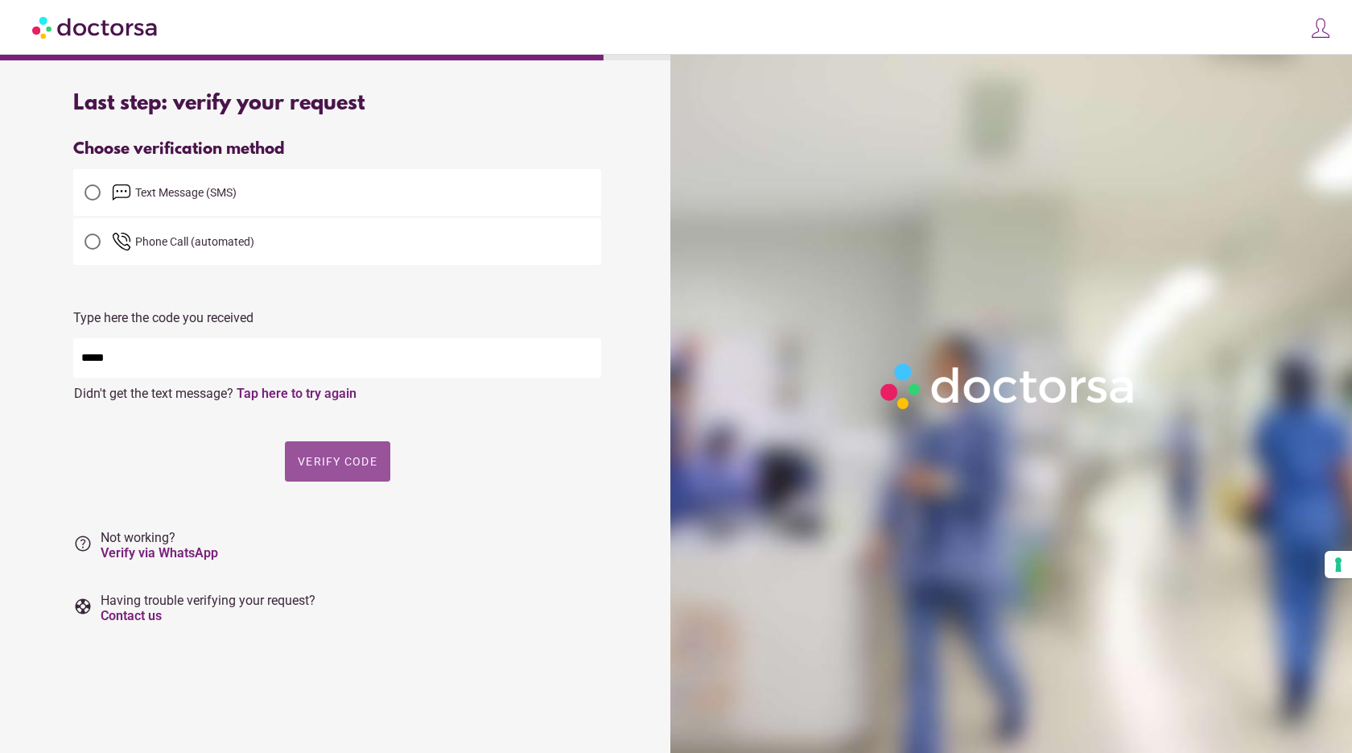
click at [369, 466] on span "Verify code" at bounding box center [338, 461] width 80 height 13
